Goal: Task Accomplishment & Management: Use online tool/utility

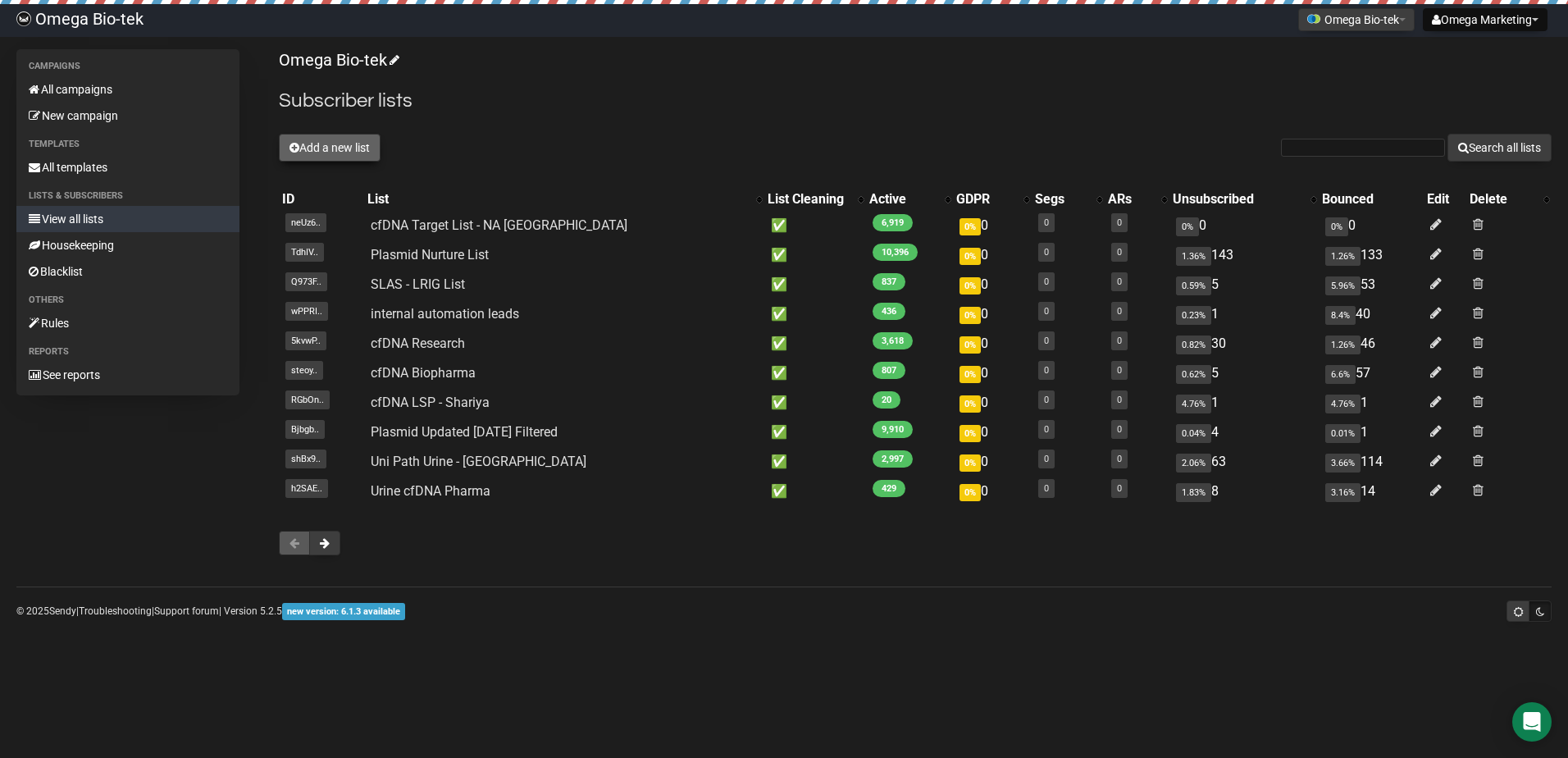
click at [307, 148] on button "Add a new list" at bounding box center [329, 147] width 102 height 28
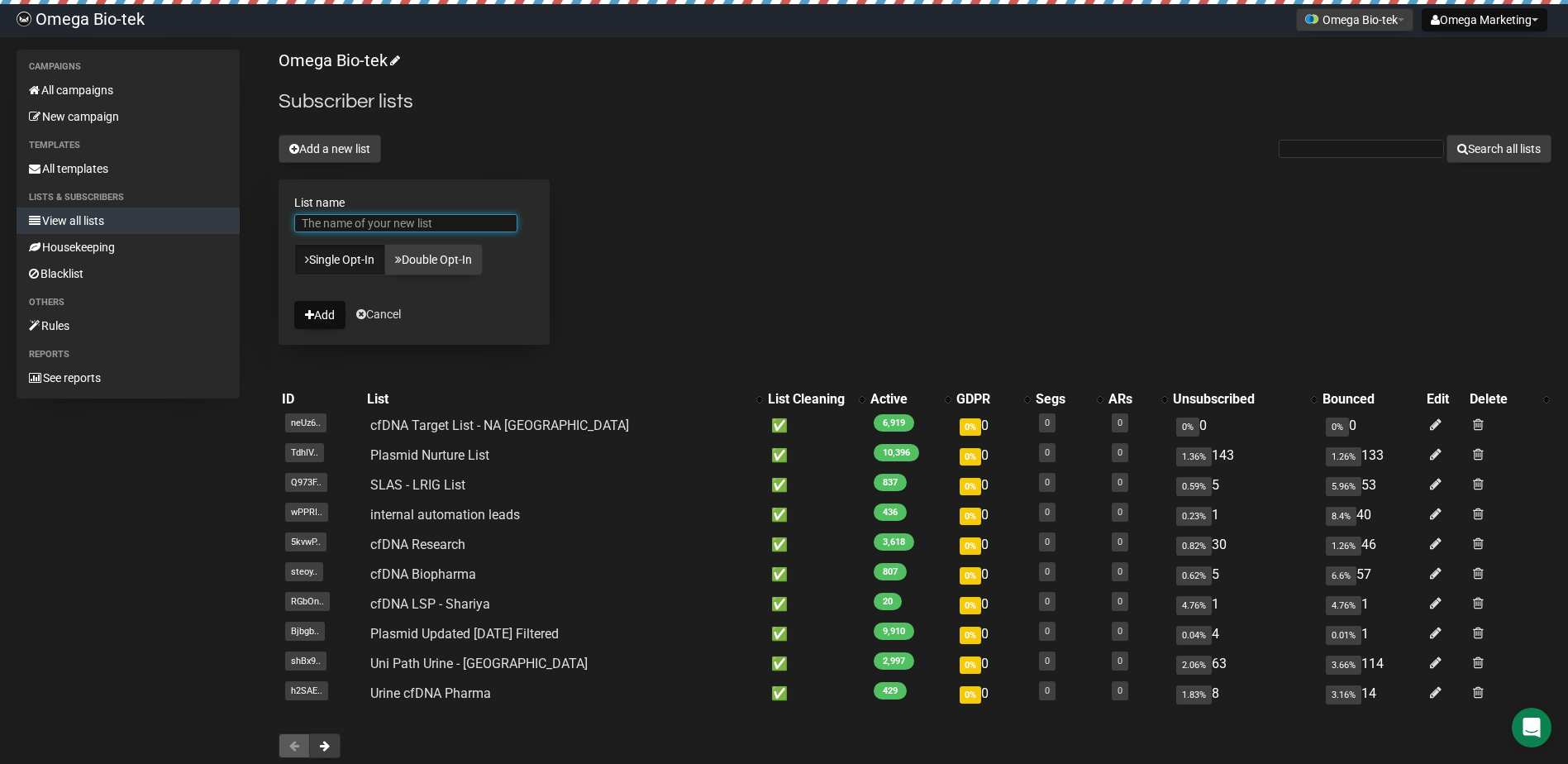
click at [405, 219] on input "List name" at bounding box center [406, 223] width 223 height 18
type input "Plasmid Transfection EU"
click at [317, 306] on button "Add" at bounding box center [320, 315] width 51 height 28
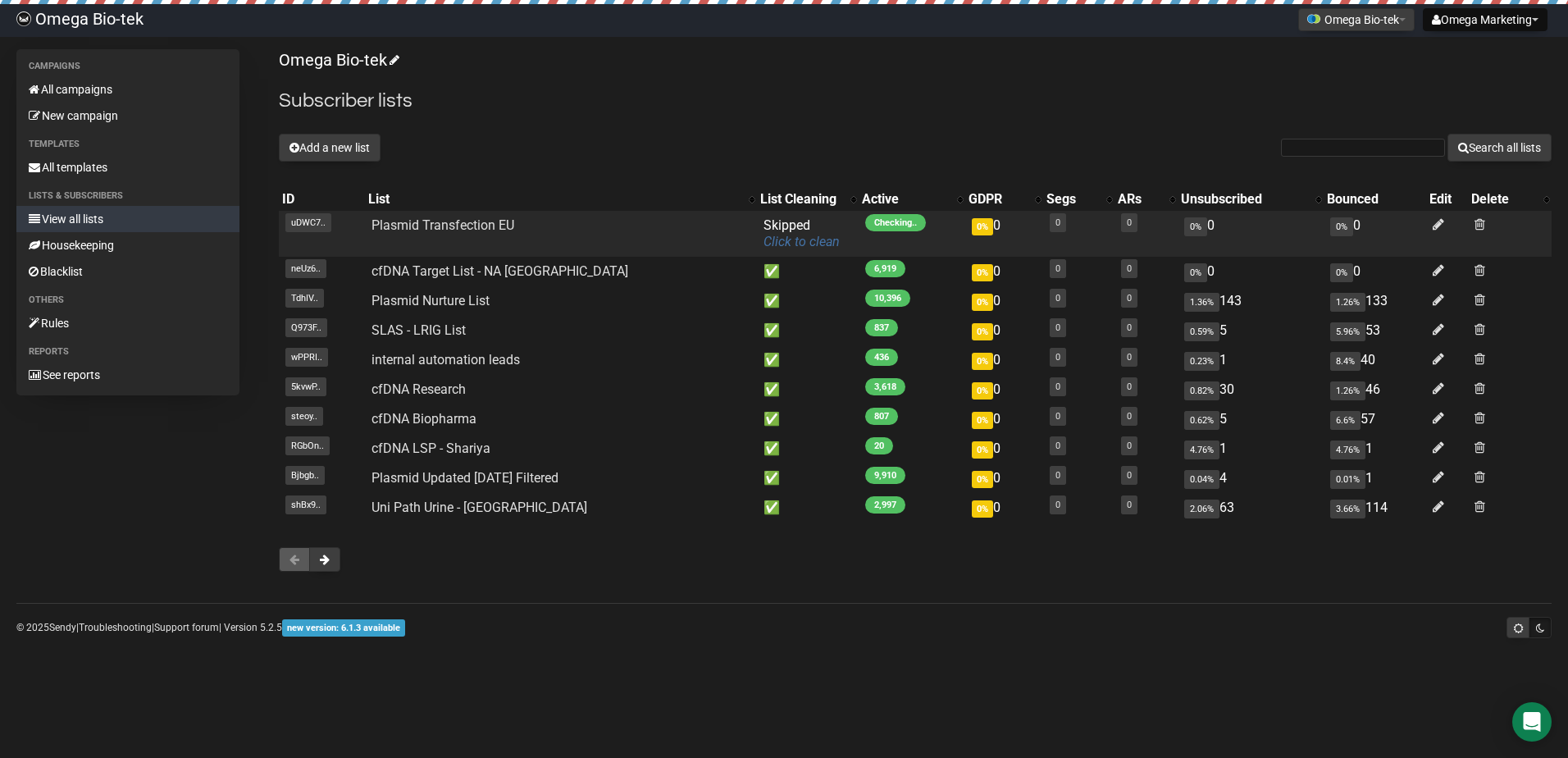
click at [763, 245] on link "Click to clean" at bounding box center [802, 241] width 77 height 16
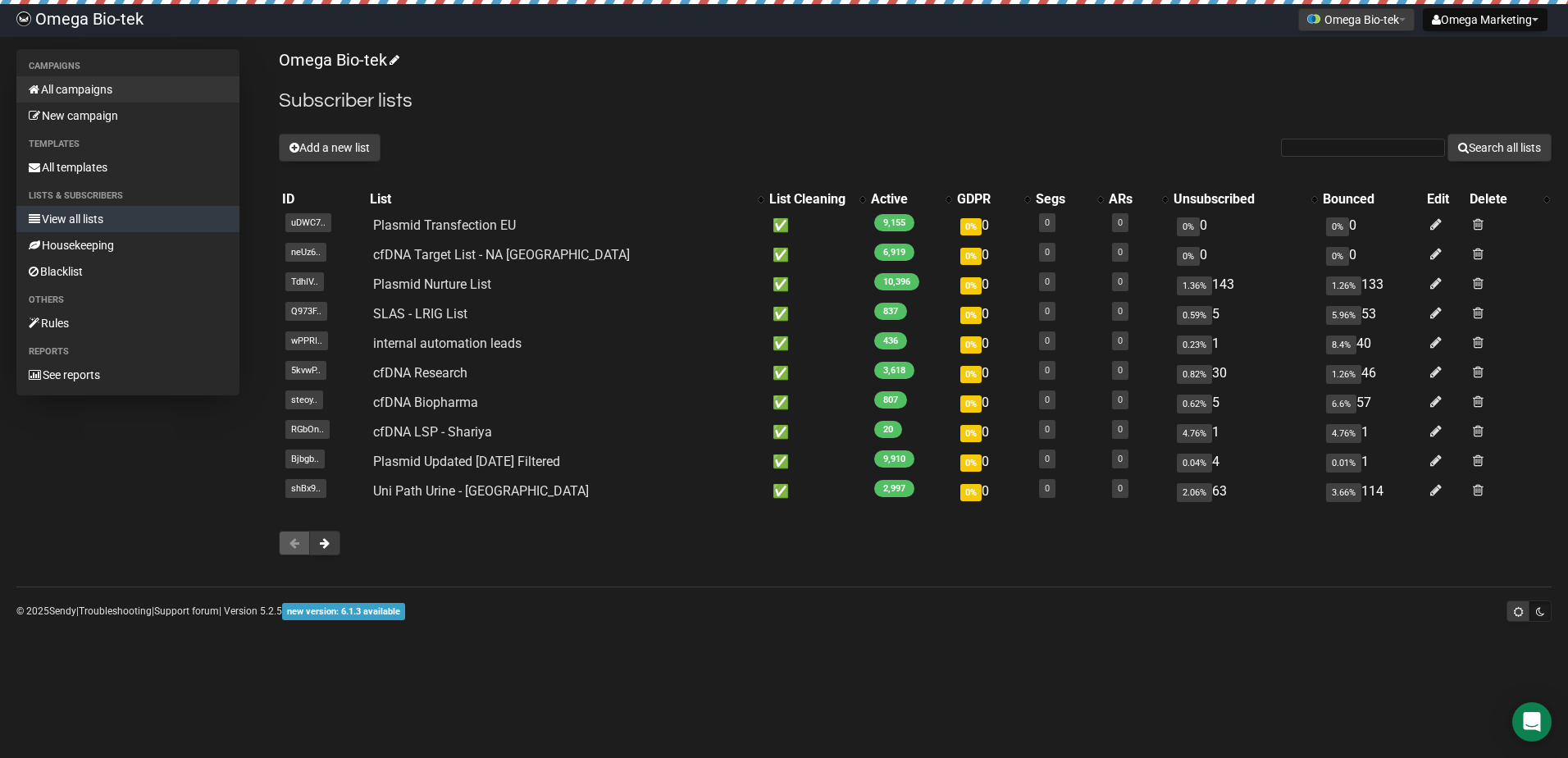
click at [69, 84] on link "All campaigns" at bounding box center [128, 90] width 223 height 26
